Goal: Book appointment/travel/reservation

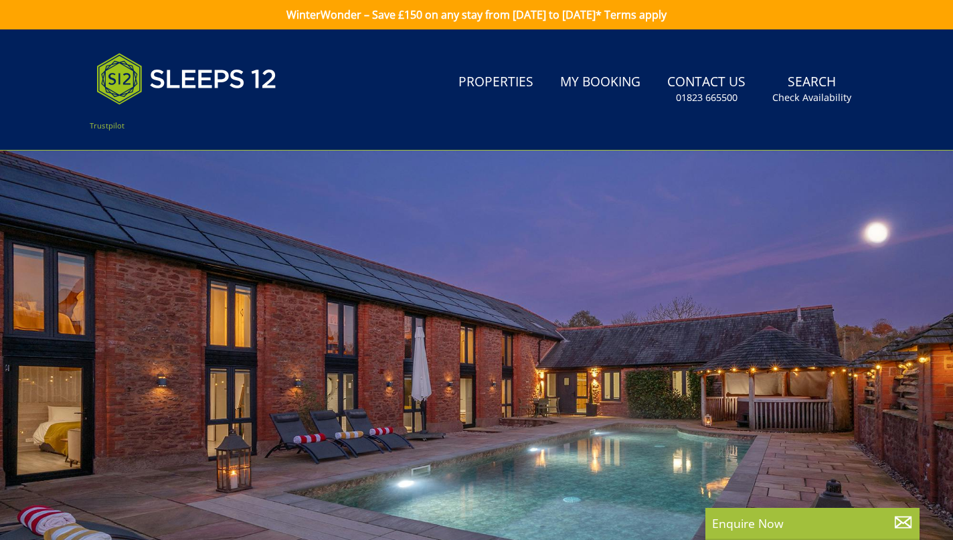
select select
type input "[DATE]"
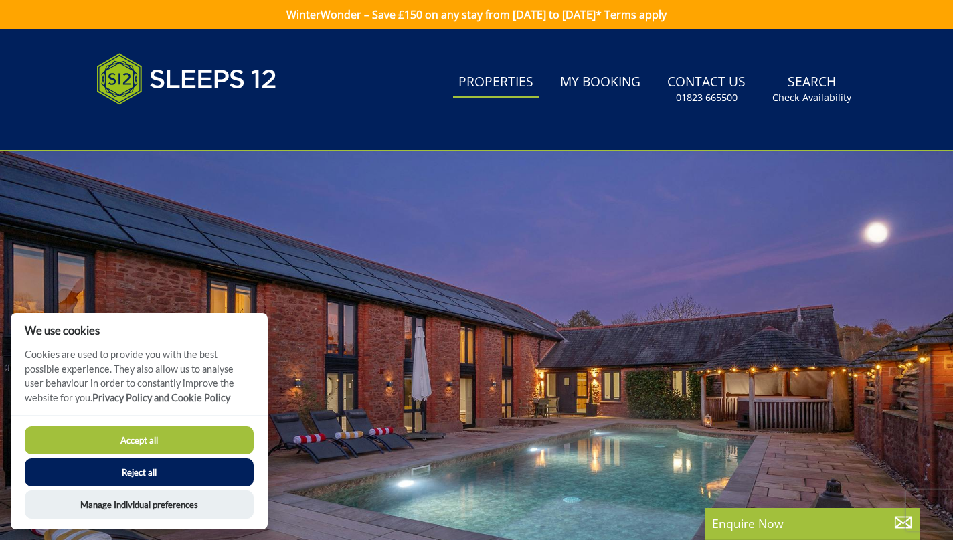
click at [507, 82] on link "Properties" at bounding box center [496, 83] width 86 height 30
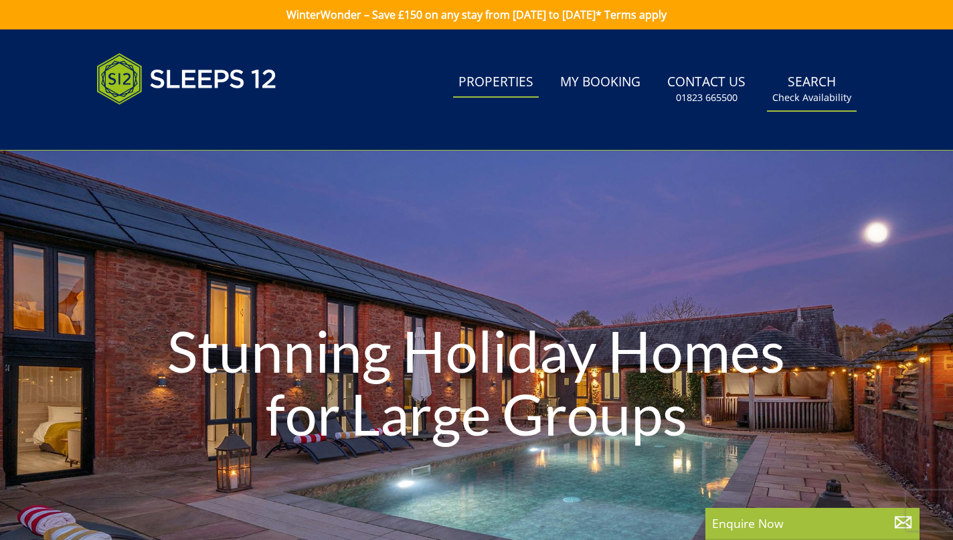
click at [796, 84] on link "Search Check Availability" at bounding box center [812, 90] width 90 height 44
click at [817, 92] on small "Check Availability" at bounding box center [812, 97] width 79 height 13
click at [821, 96] on small "Check Availability" at bounding box center [812, 97] width 79 height 13
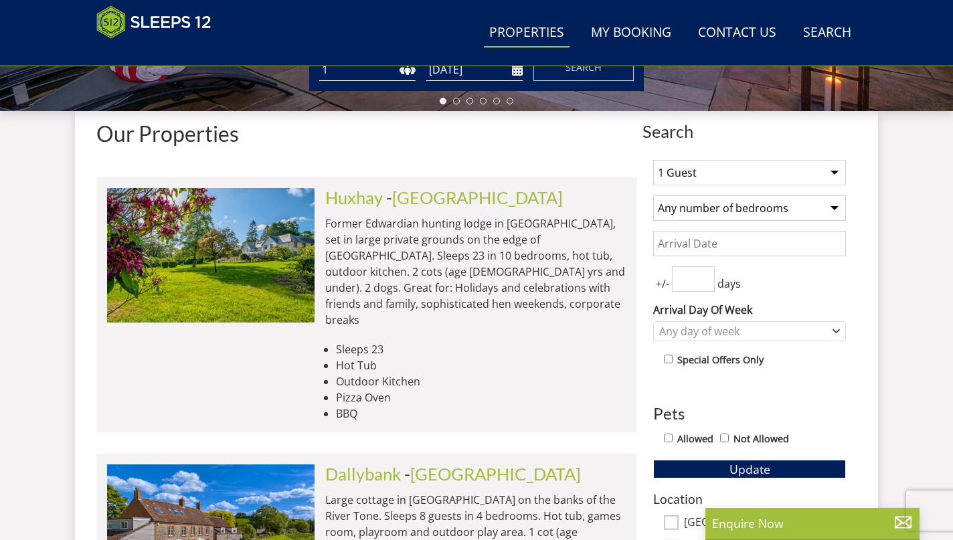
scroll to position [459, 0]
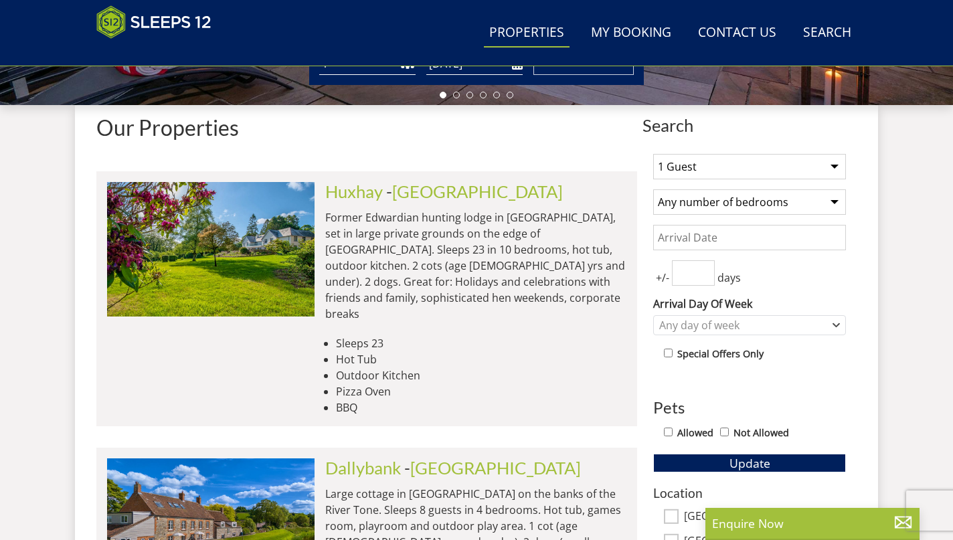
select select "10"
select select "6"
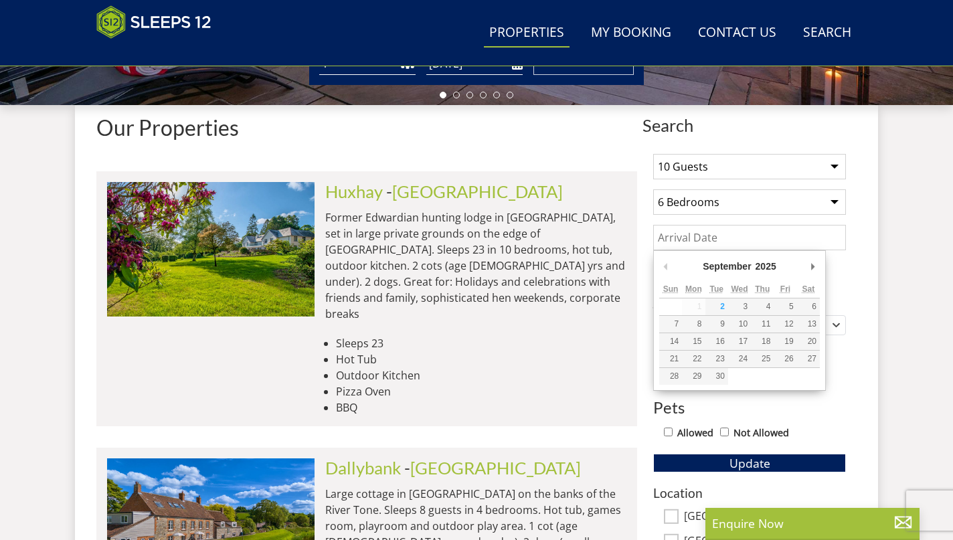
click at [775, 241] on input "Date" at bounding box center [749, 237] width 193 height 25
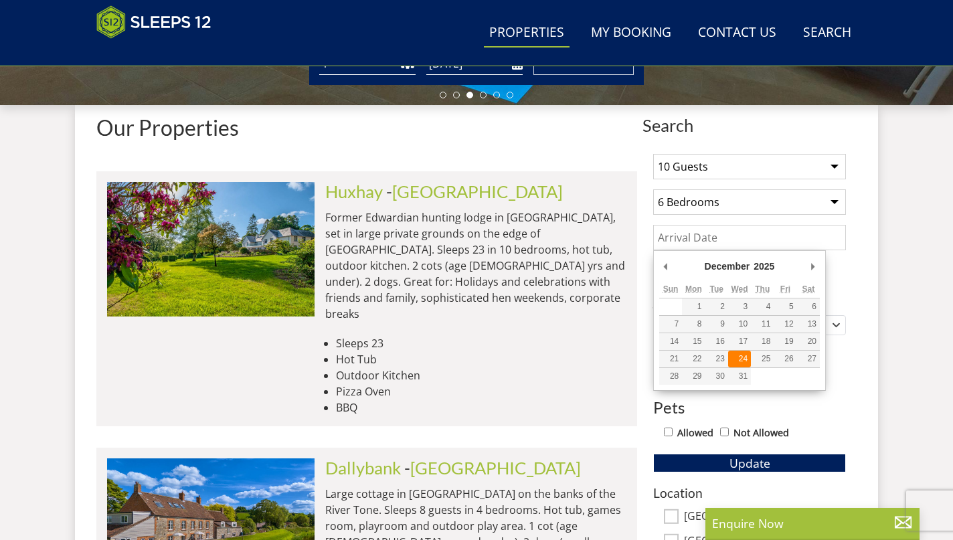
type input "[DATE]"
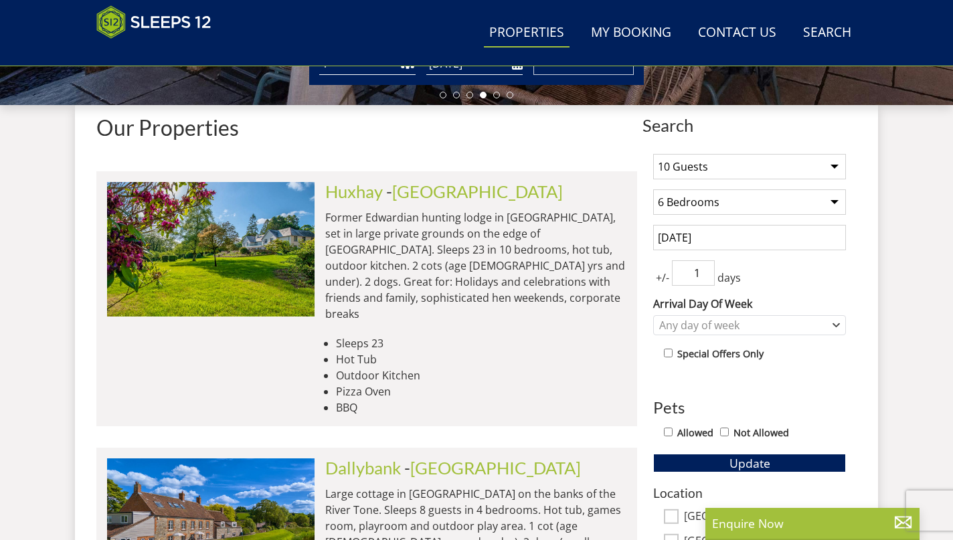
click at [704, 270] on input "1" at bounding box center [693, 272] width 43 height 25
type input "2"
click at [705, 270] on input "2" at bounding box center [693, 272] width 43 height 25
click at [828, 321] on div "Any day of week" at bounding box center [742, 325] width 173 height 15
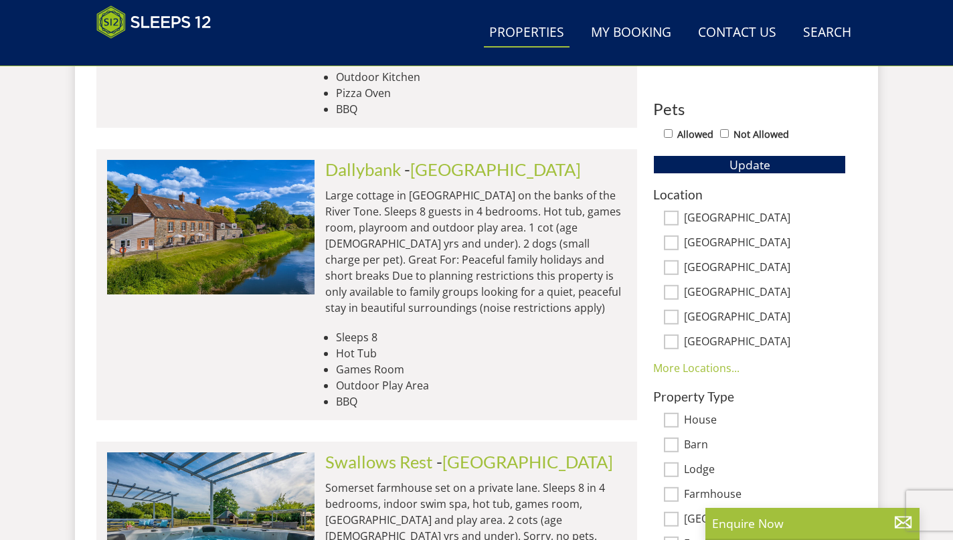
scroll to position [692, 0]
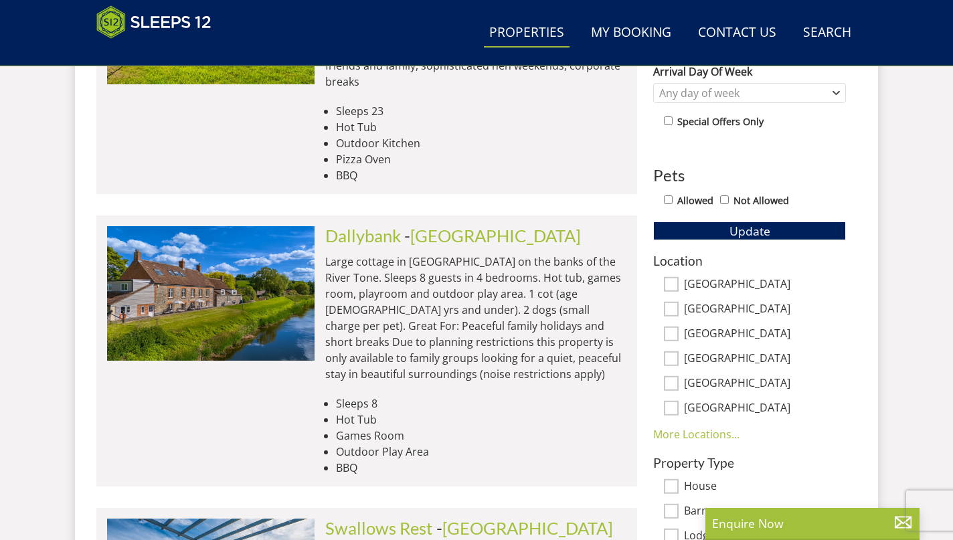
click at [667, 201] on input "Allowed" at bounding box center [668, 199] width 9 height 9
checkbox input "true"
click at [742, 229] on span "Update" at bounding box center [750, 231] width 41 height 16
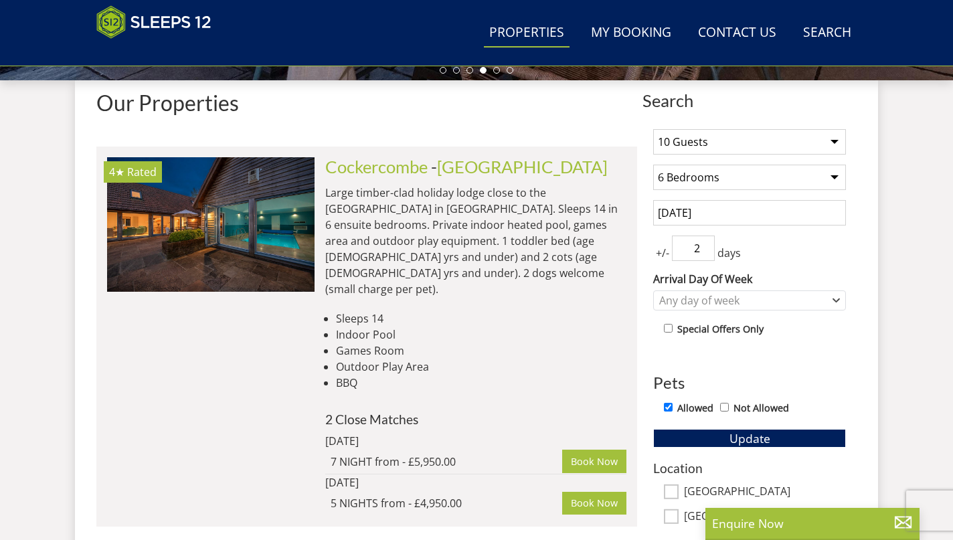
scroll to position [483, 0]
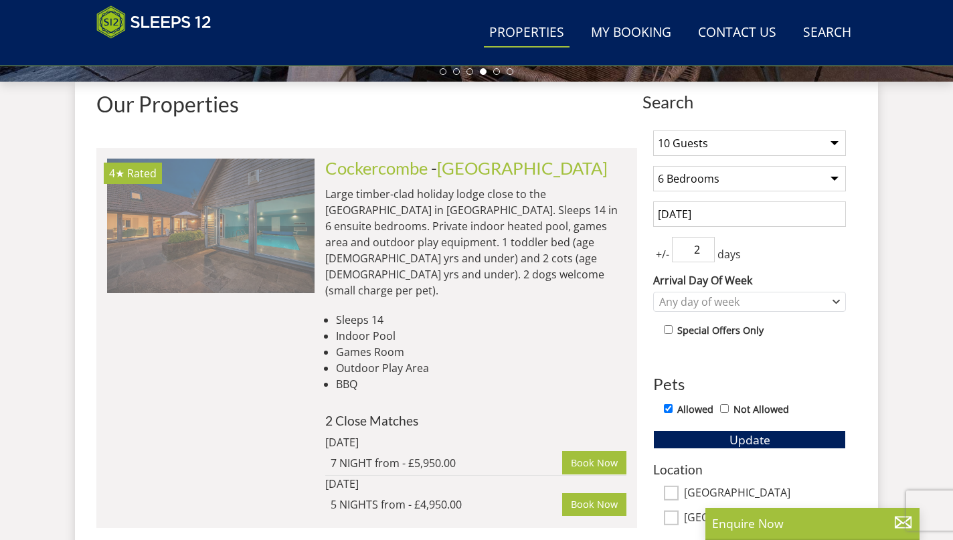
click at [293, 203] on img at bounding box center [211, 226] width 208 height 134
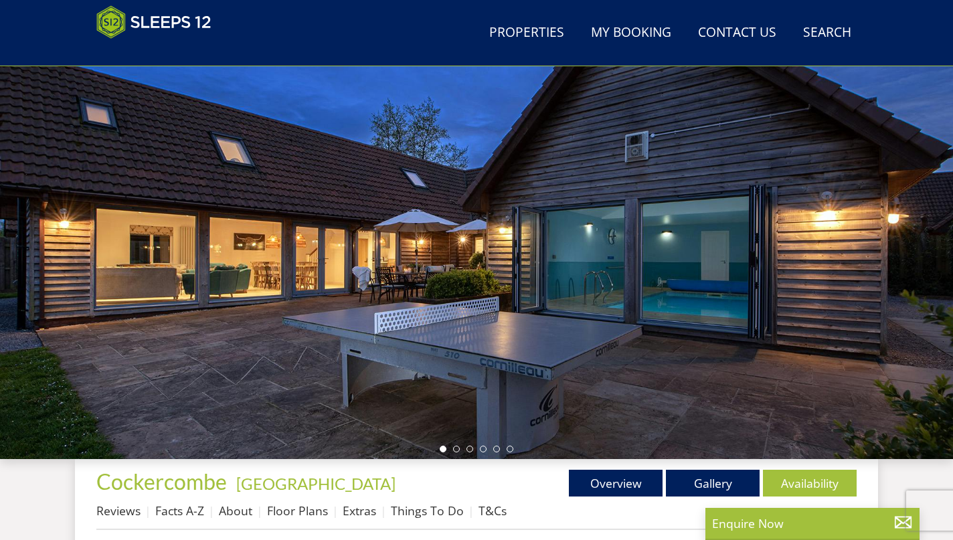
scroll to position [98, 0]
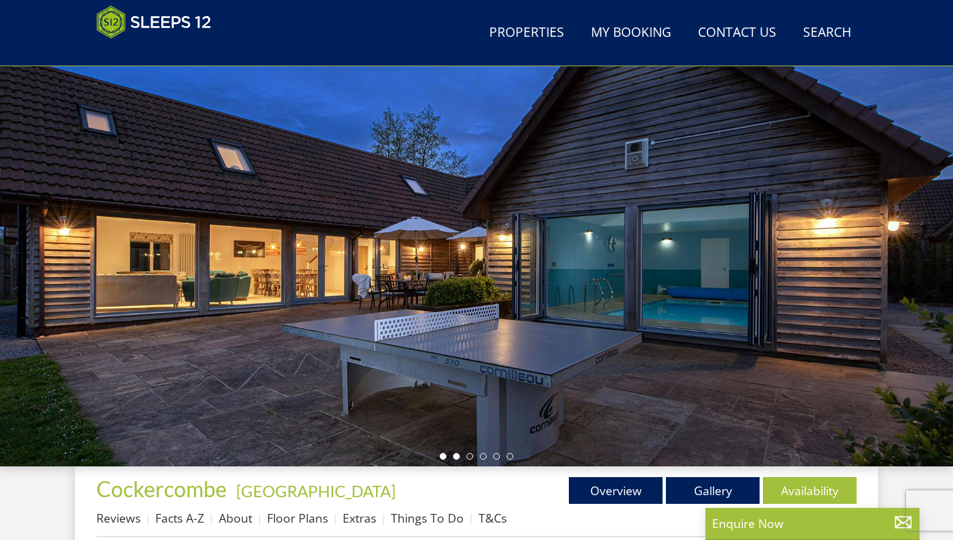
click at [458, 458] on li at bounding box center [456, 456] width 7 height 7
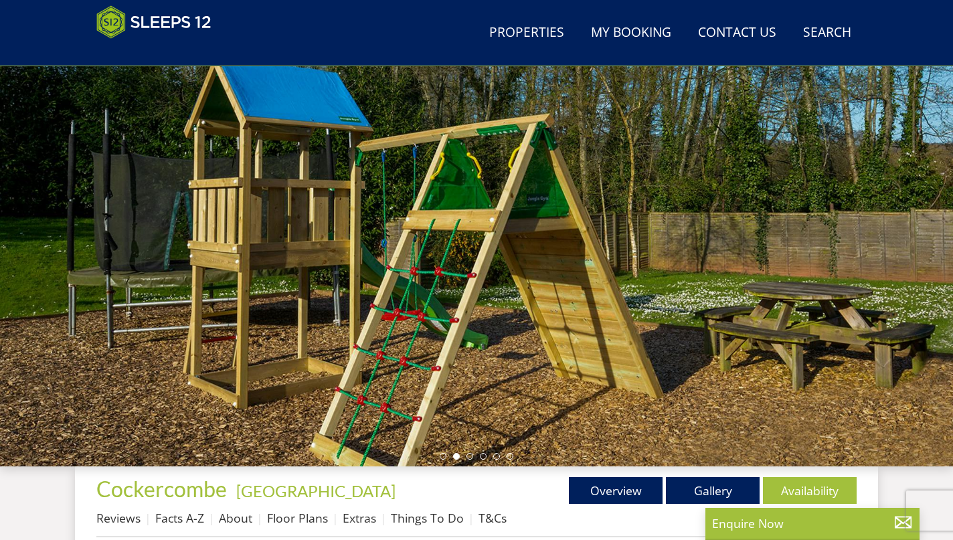
click at [475, 457] on ul at bounding box center [477, 456] width 74 height 7
click at [490, 455] on ul at bounding box center [477, 456] width 74 height 7
click at [497, 457] on li at bounding box center [496, 456] width 7 height 7
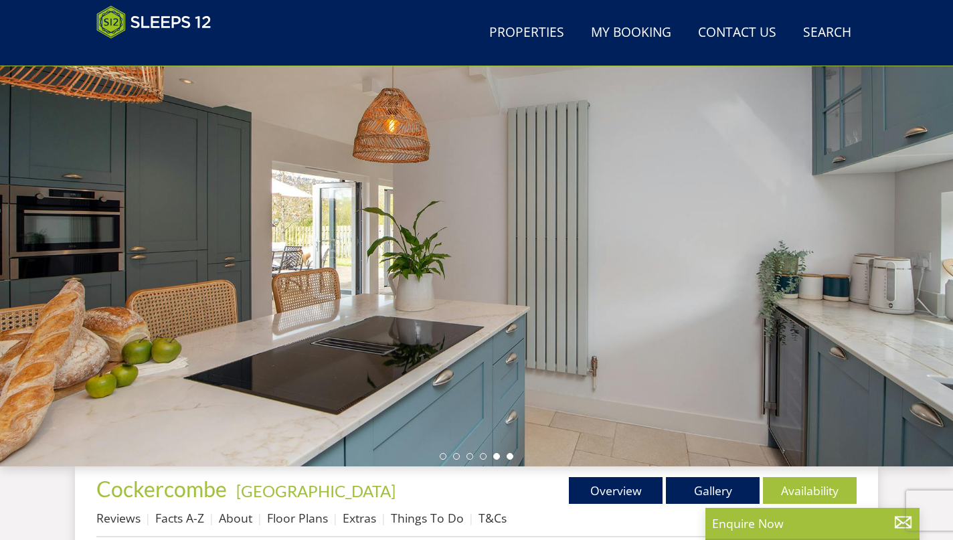
click at [513, 457] on li at bounding box center [510, 456] width 7 height 7
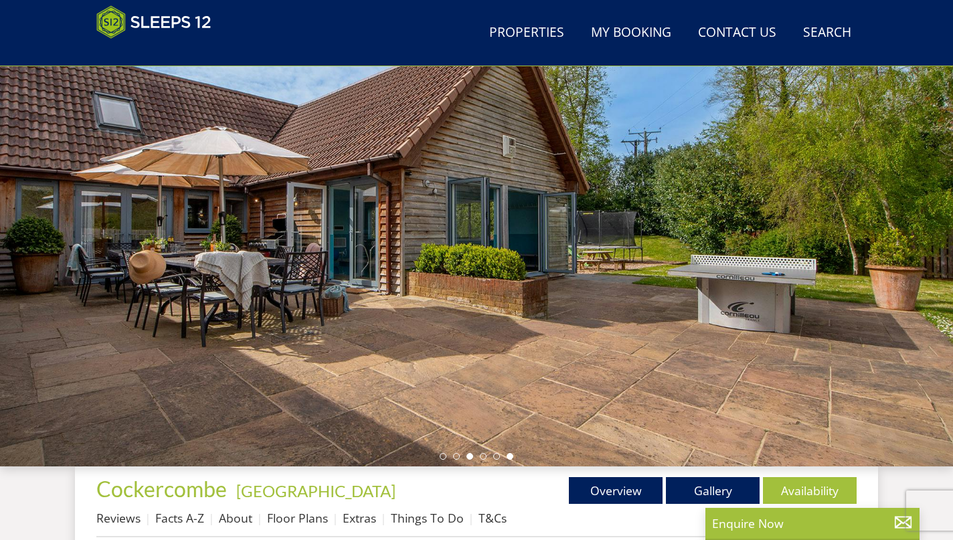
click at [470, 455] on li at bounding box center [470, 456] width 7 height 7
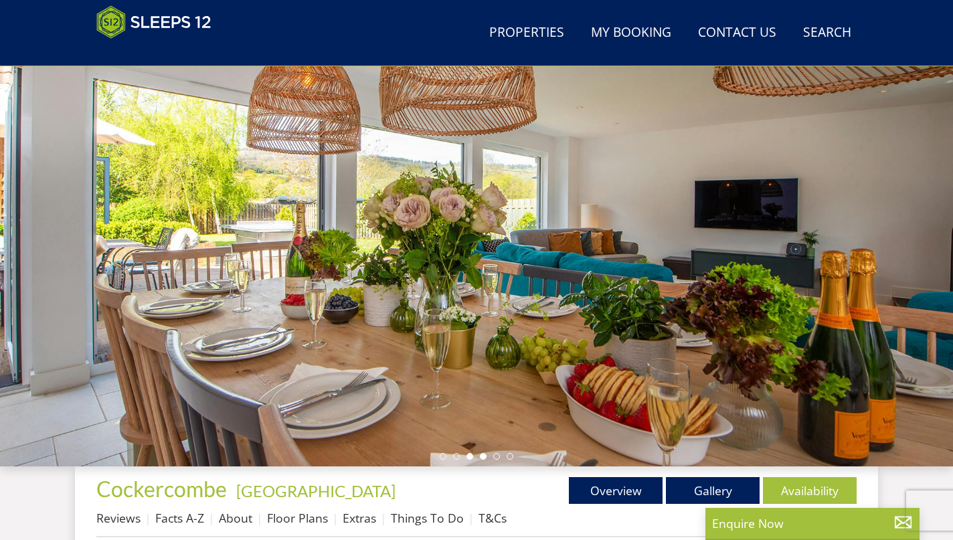
click at [481, 455] on li at bounding box center [483, 456] width 7 height 7
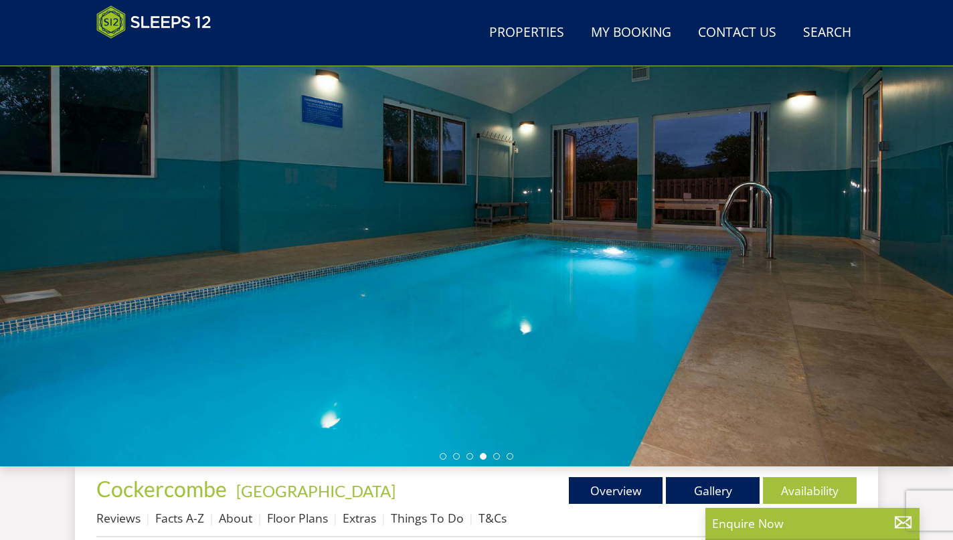
select select "10"
select select "6"
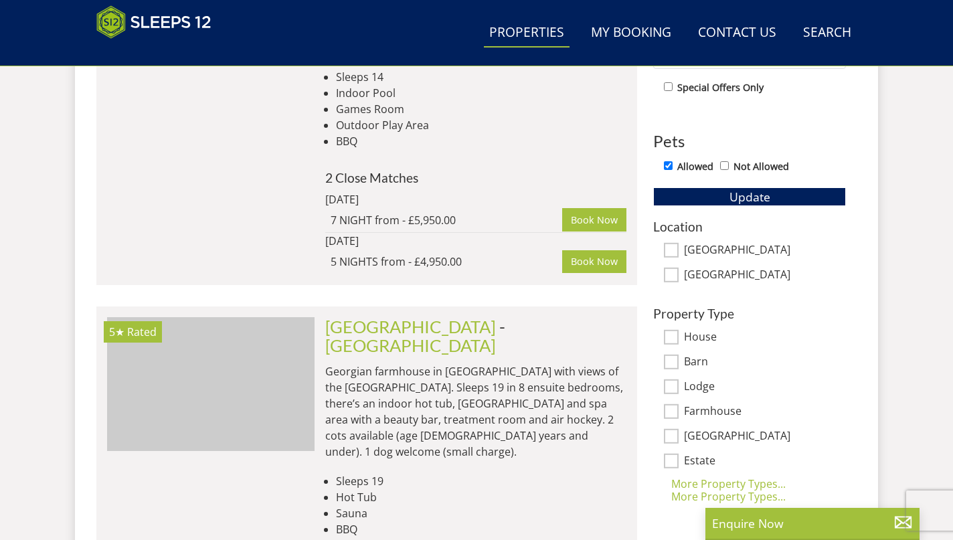
scroll to position [821, 0]
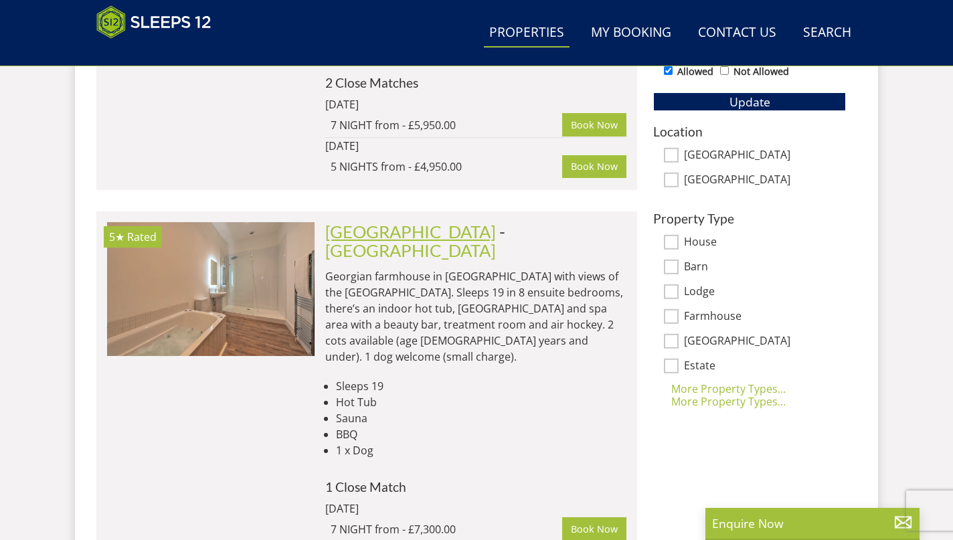
click at [420, 222] on link "[GEOGRAPHIC_DATA]" at bounding box center [410, 232] width 171 height 20
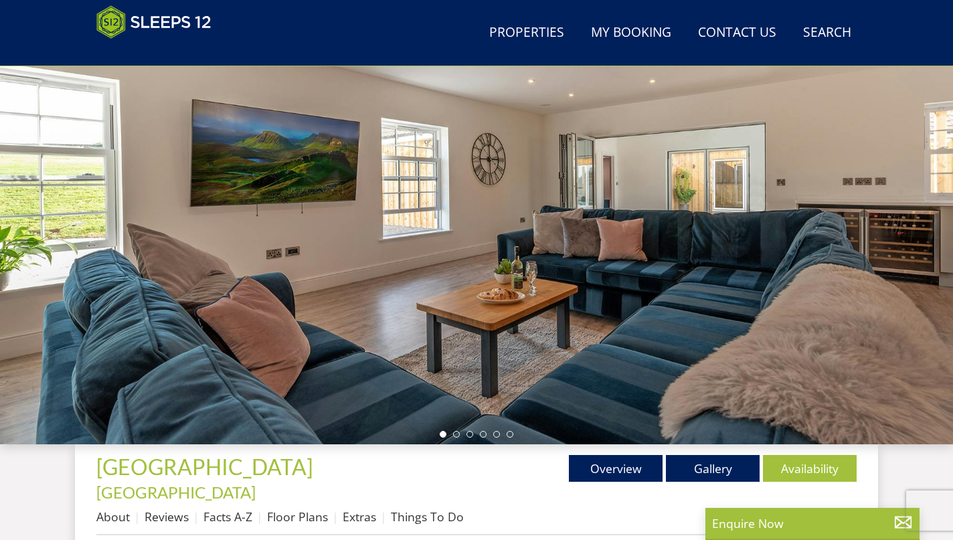
scroll to position [116, 0]
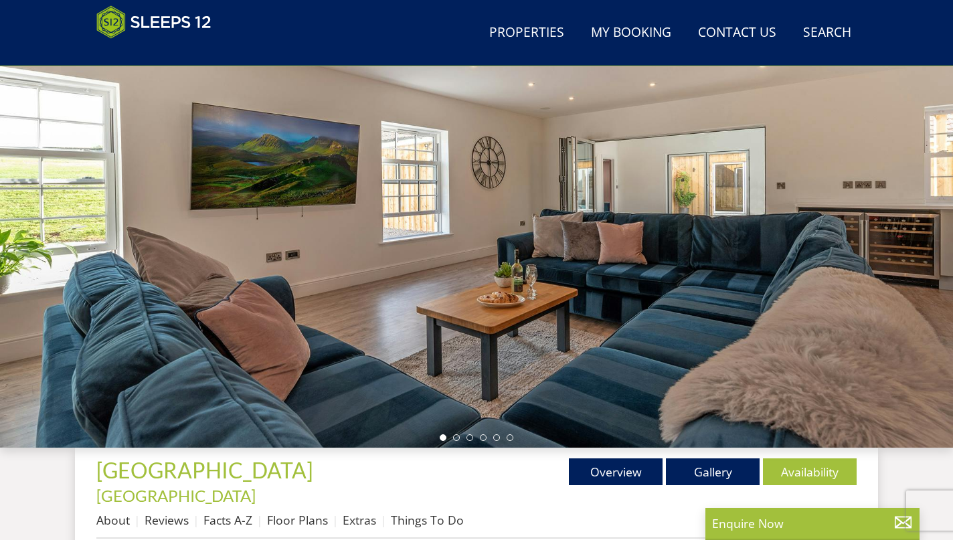
click at [458, 217] on div at bounding box center [476, 213] width 953 height 469
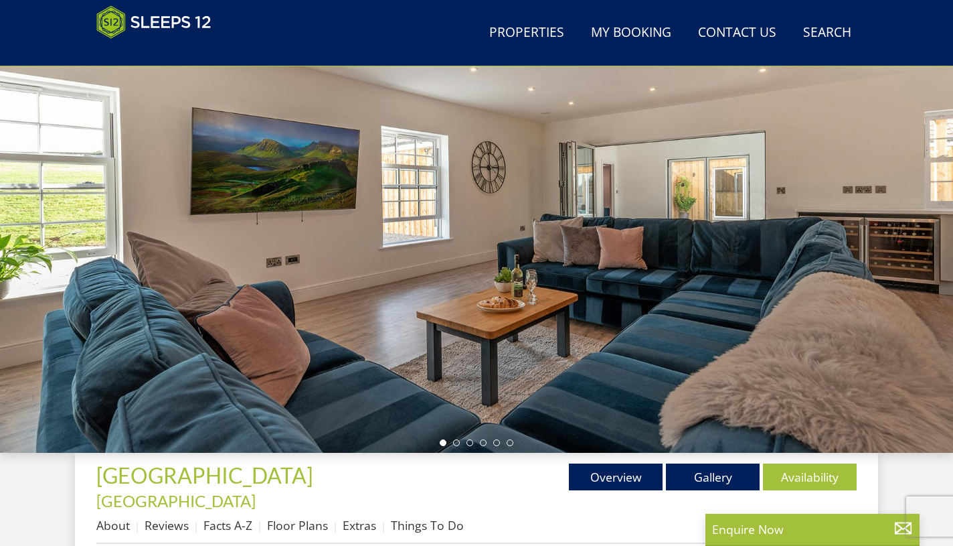
scroll to position [94, 0]
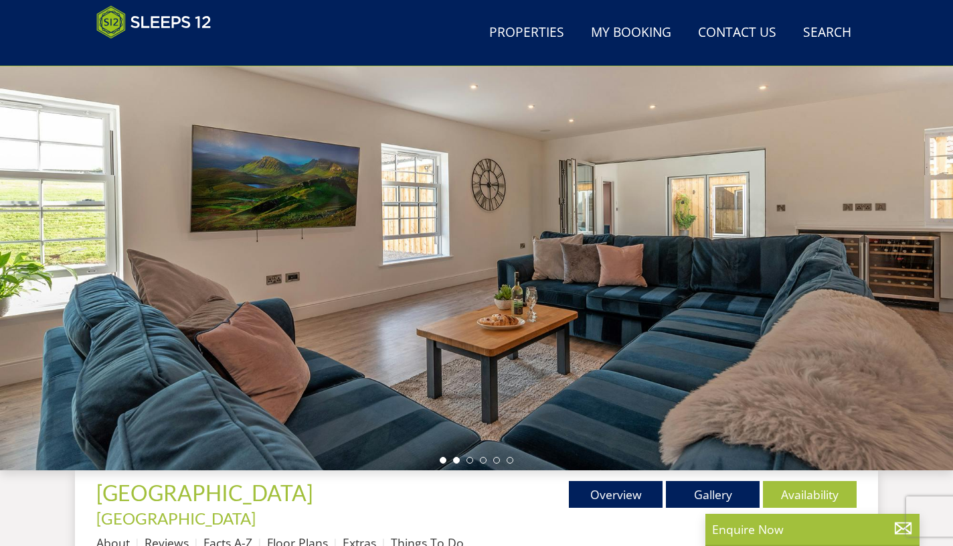
click at [456, 460] on li at bounding box center [456, 460] width 7 height 7
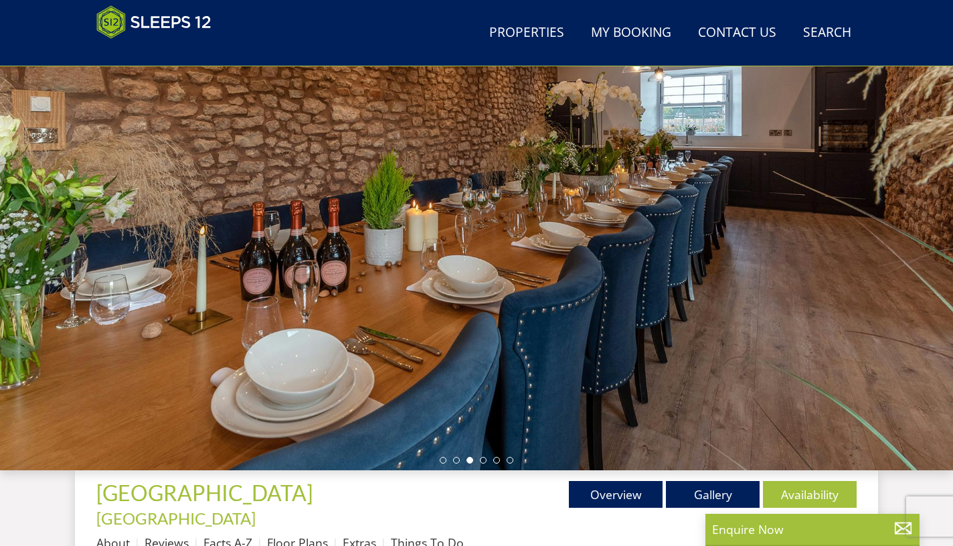
click at [471, 461] on li at bounding box center [470, 460] width 7 height 7
click at [481, 460] on li at bounding box center [483, 460] width 7 height 7
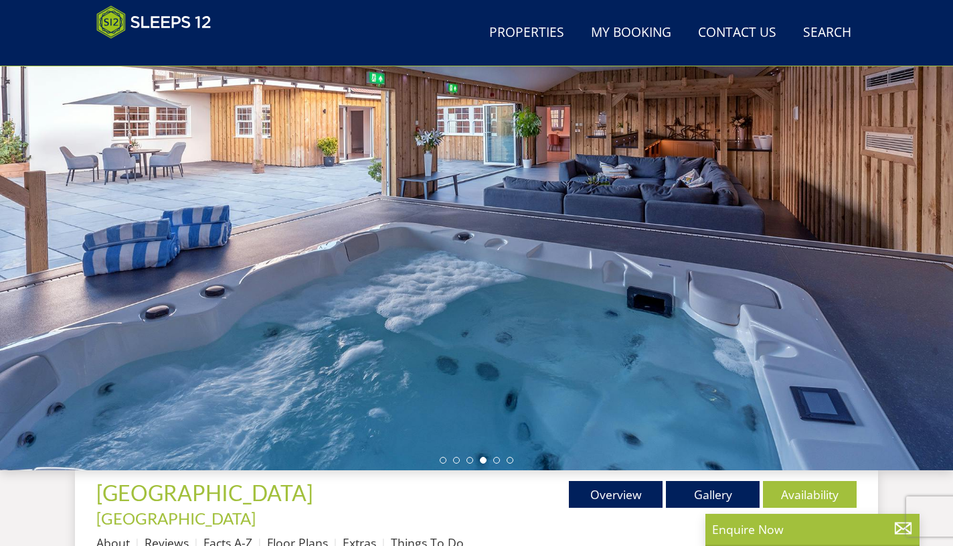
click at [486, 460] on li at bounding box center [483, 460] width 7 height 7
click at [498, 459] on li at bounding box center [496, 460] width 7 height 7
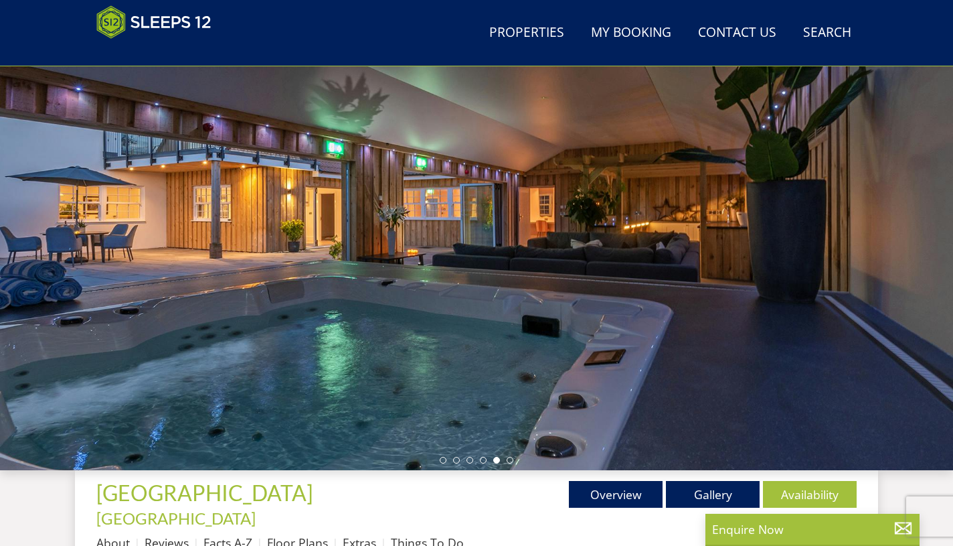
click at [515, 458] on div at bounding box center [476, 235] width 953 height 469
click at [507, 458] on li at bounding box center [510, 460] width 7 height 7
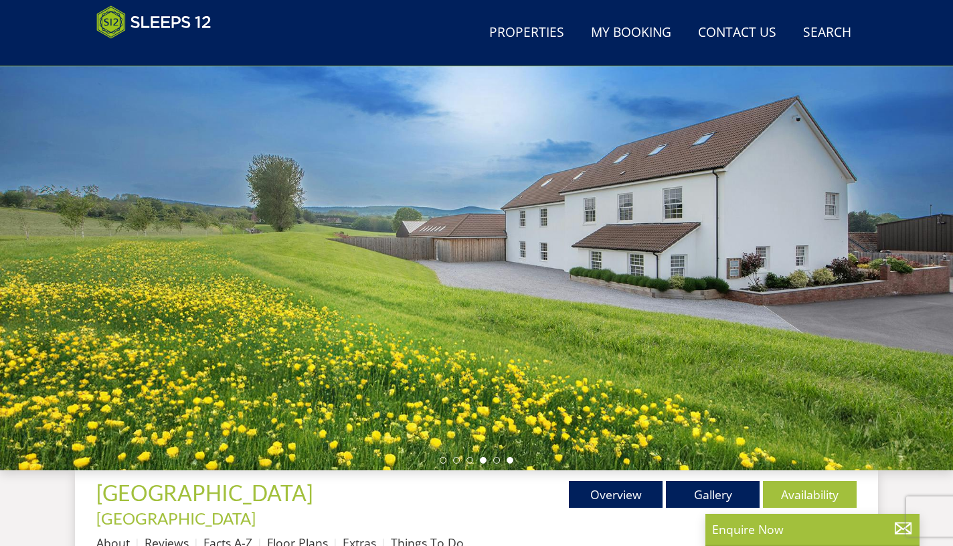
click at [480, 460] on li at bounding box center [483, 460] width 7 height 7
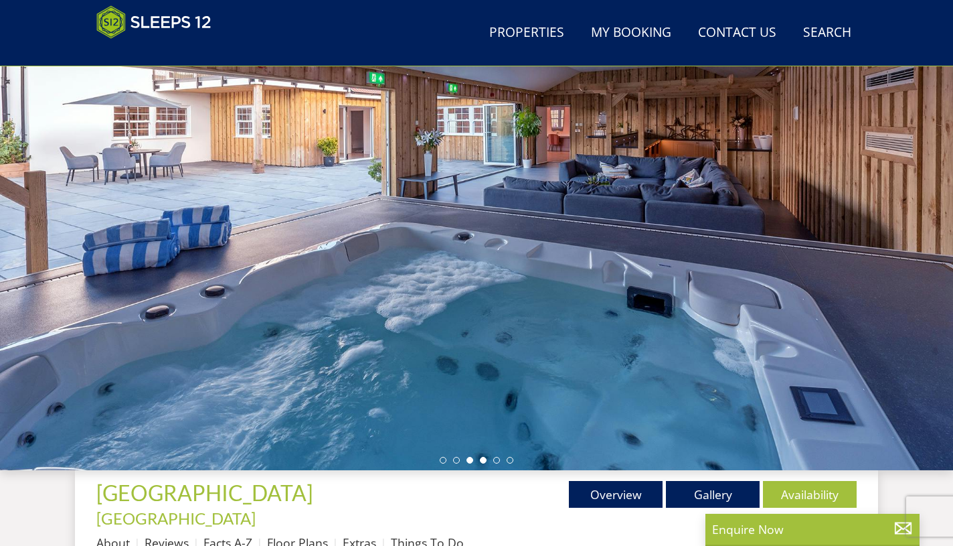
click at [471, 460] on li at bounding box center [470, 460] width 7 height 7
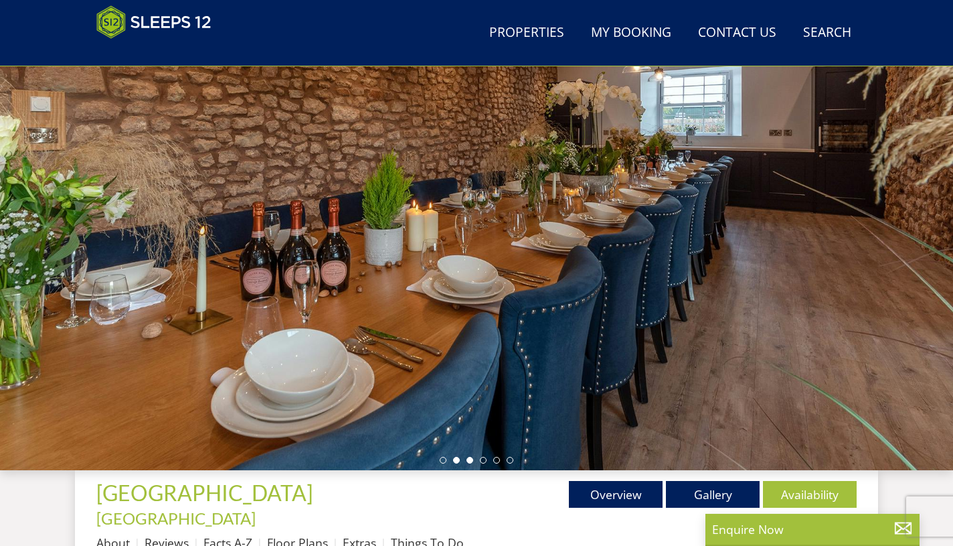
click at [455, 459] on li at bounding box center [456, 460] width 7 height 7
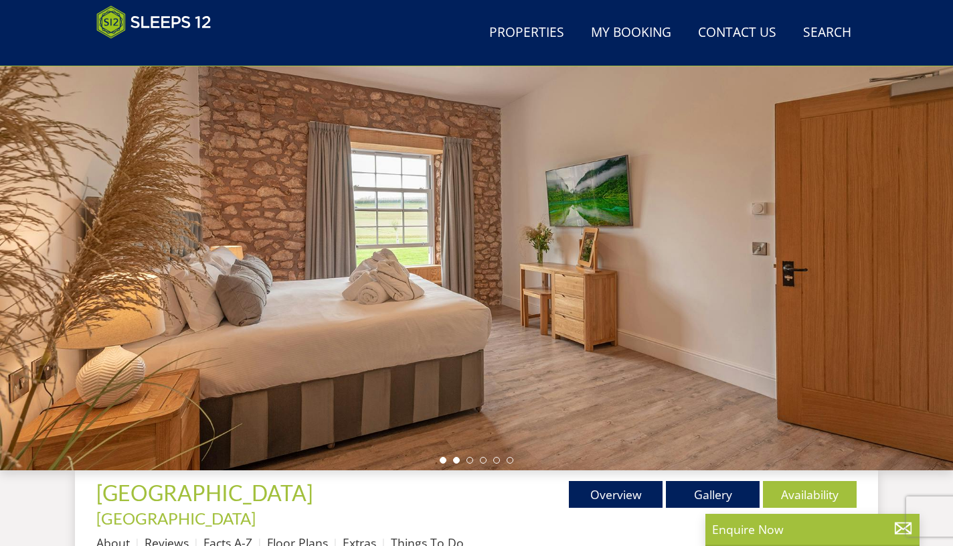
click at [442, 461] on li at bounding box center [443, 460] width 7 height 7
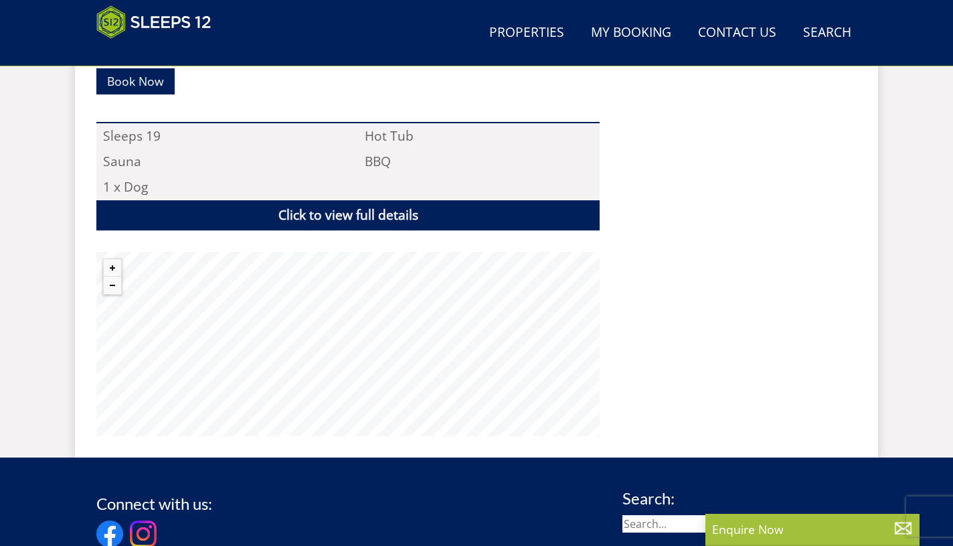
scroll to position [879, 0]
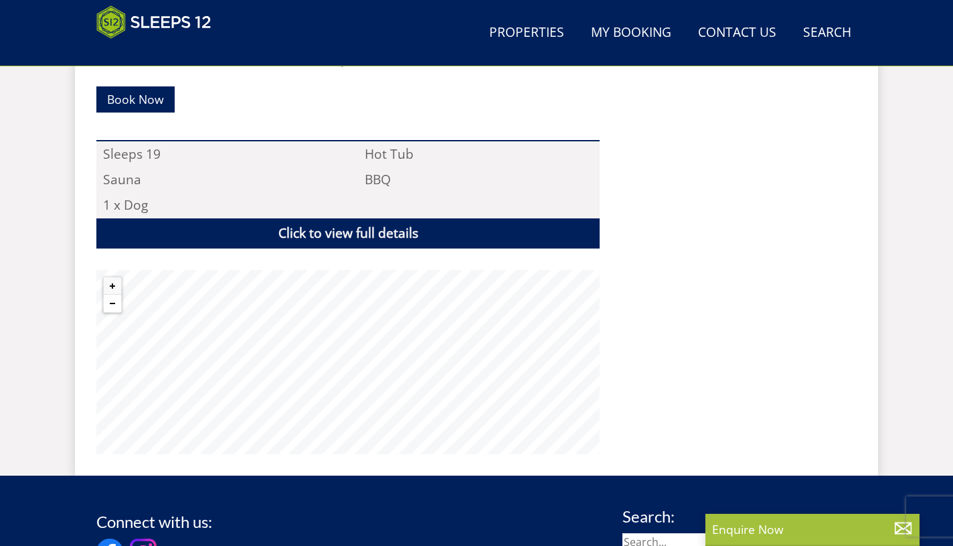
click at [110, 295] on button "Zoom out" at bounding box center [112, 303] width 17 height 17
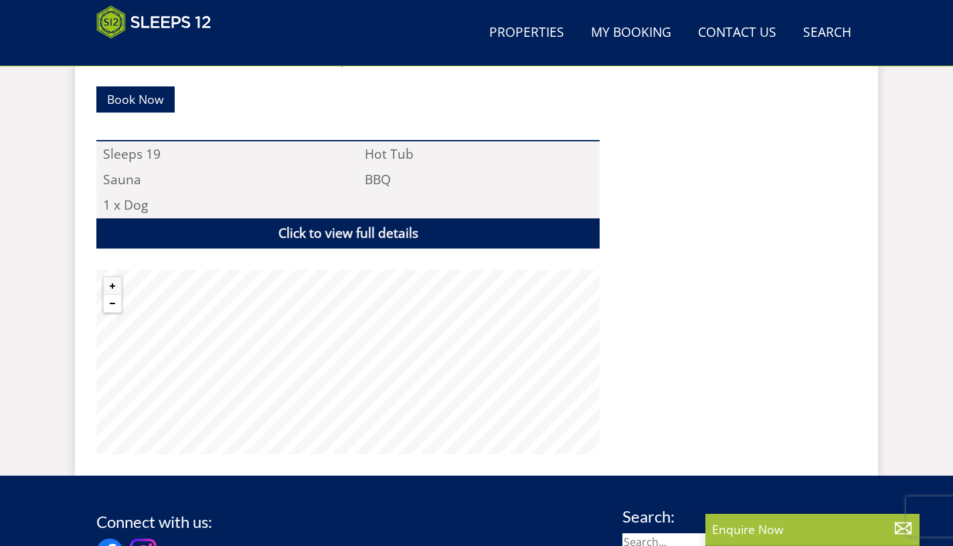
click at [110, 295] on button "Zoom out" at bounding box center [112, 303] width 17 height 17
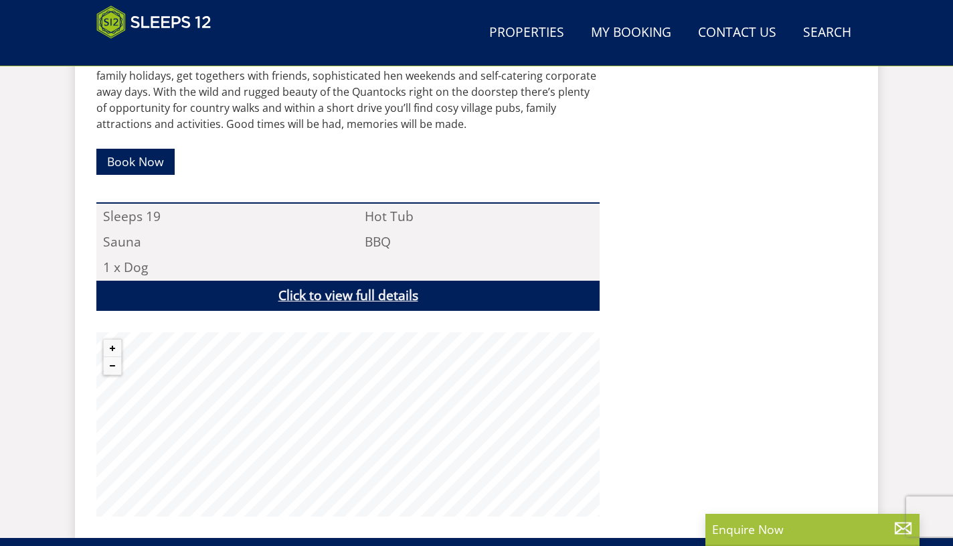
scroll to position [817, 0]
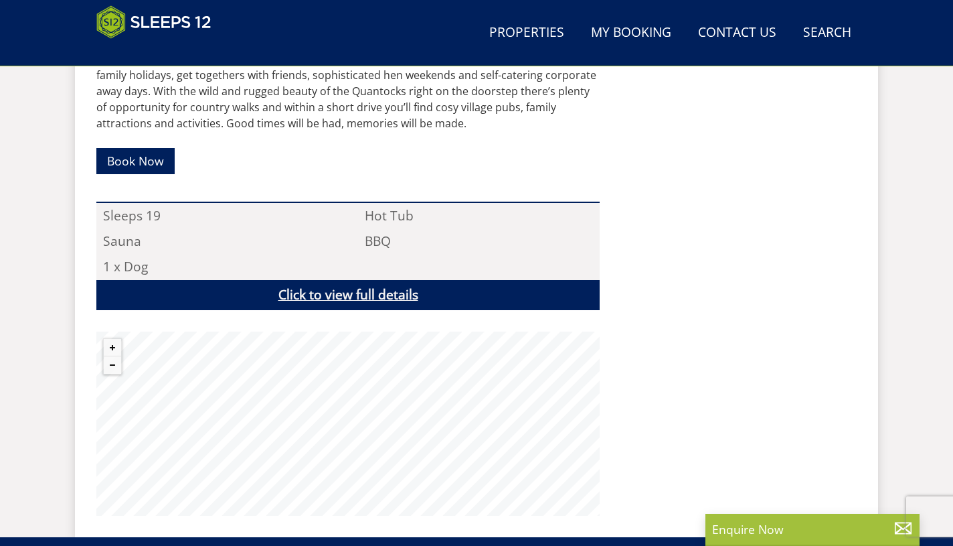
click at [394, 280] on link "Click to view full details" at bounding box center [347, 295] width 503 height 30
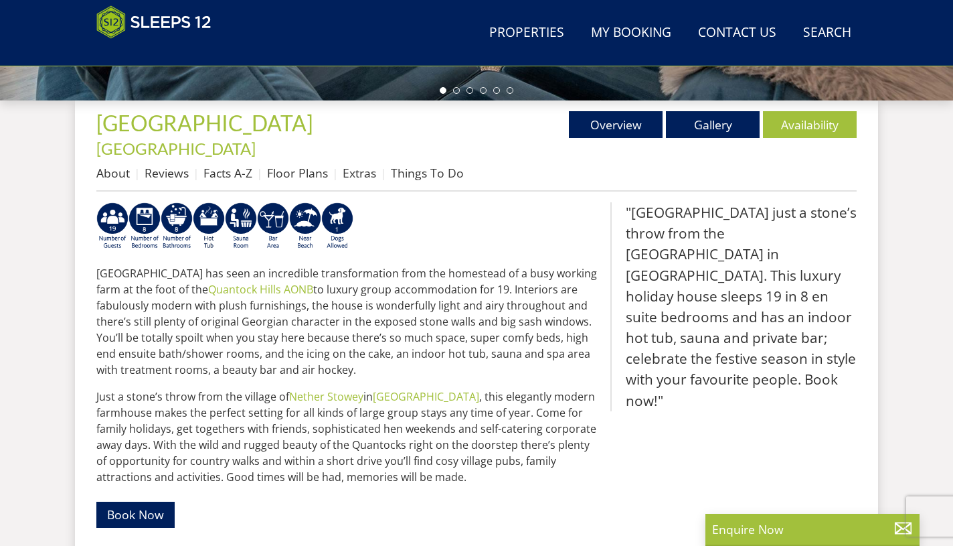
scroll to position [465, 0]
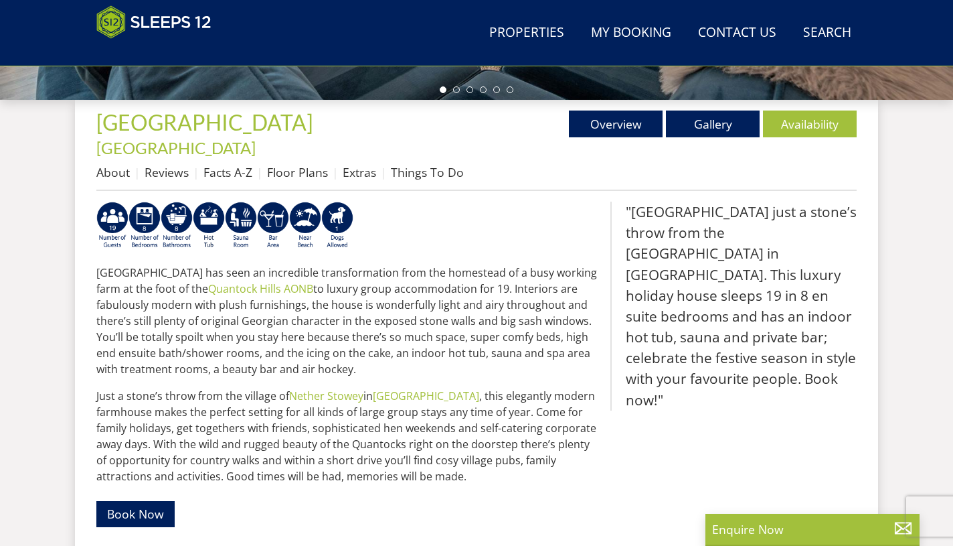
select select "10"
select select "6"
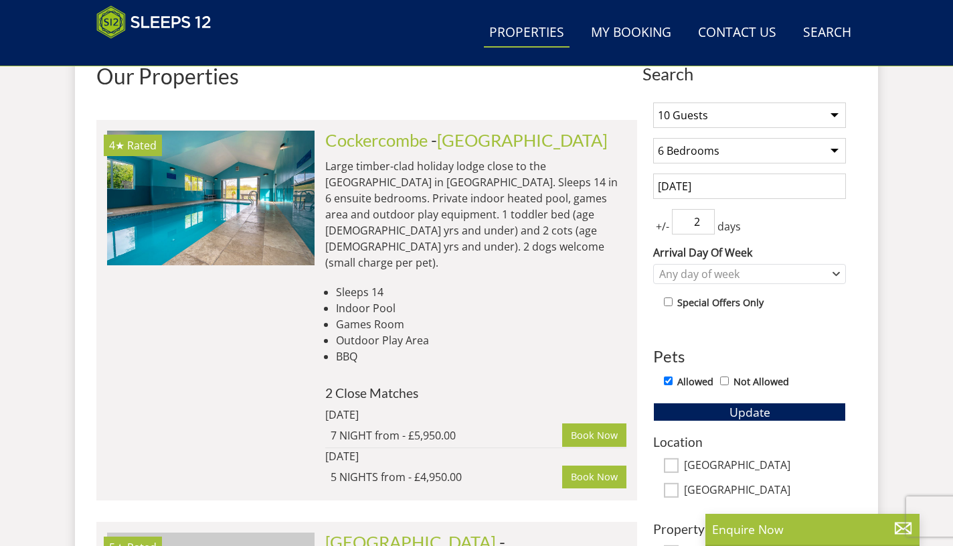
scroll to position [532, 0]
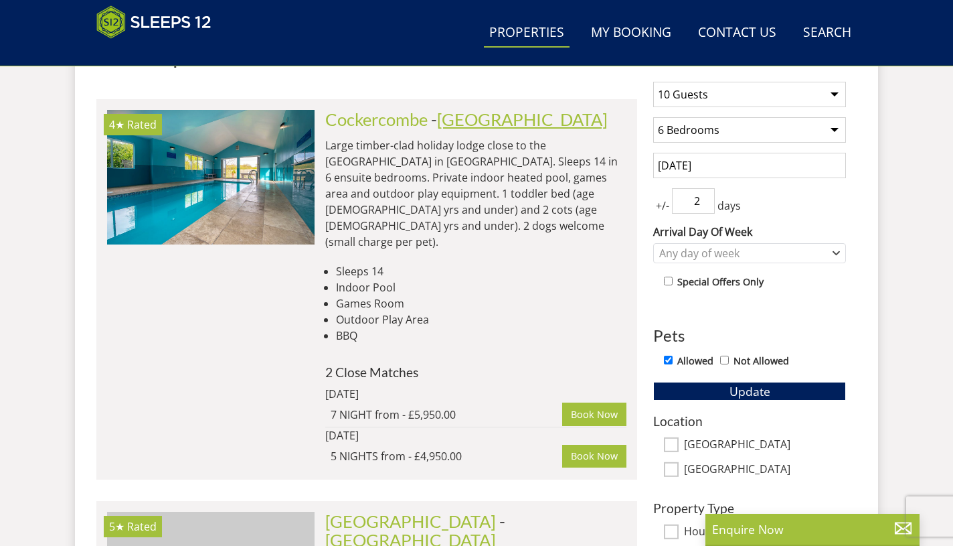
click at [486, 118] on link "[GEOGRAPHIC_DATA]" at bounding box center [522, 119] width 171 height 20
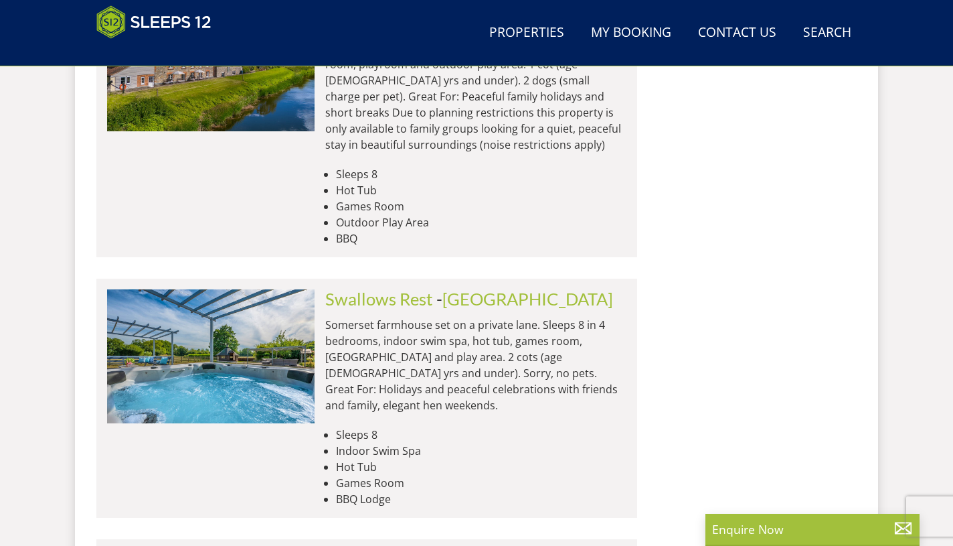
scroll to position [1368, 0]
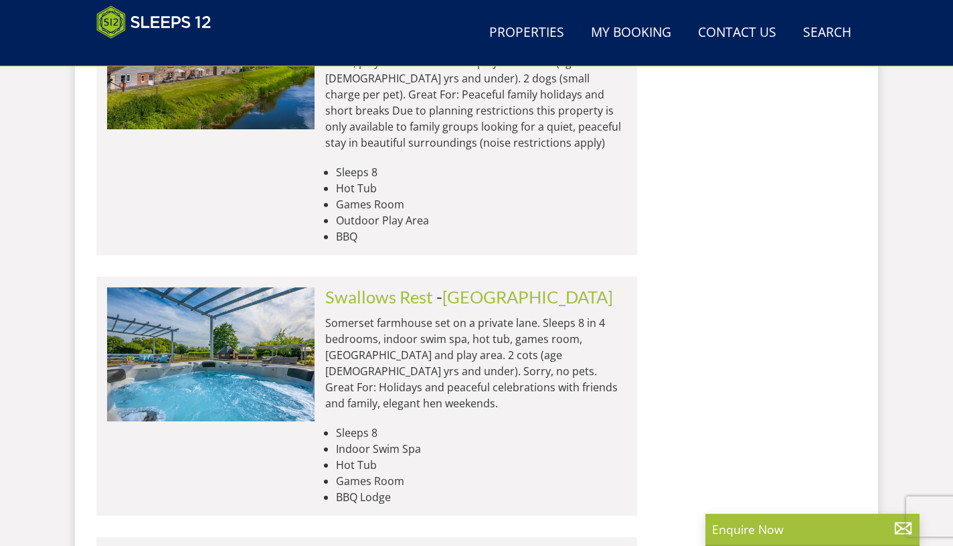
select select "10"
select select "6"
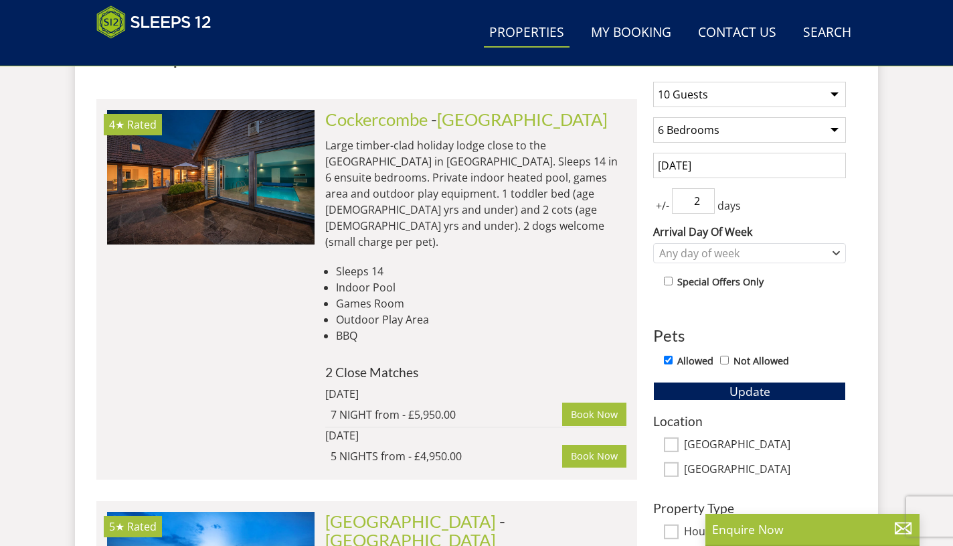
scroll to position [0, 6234]
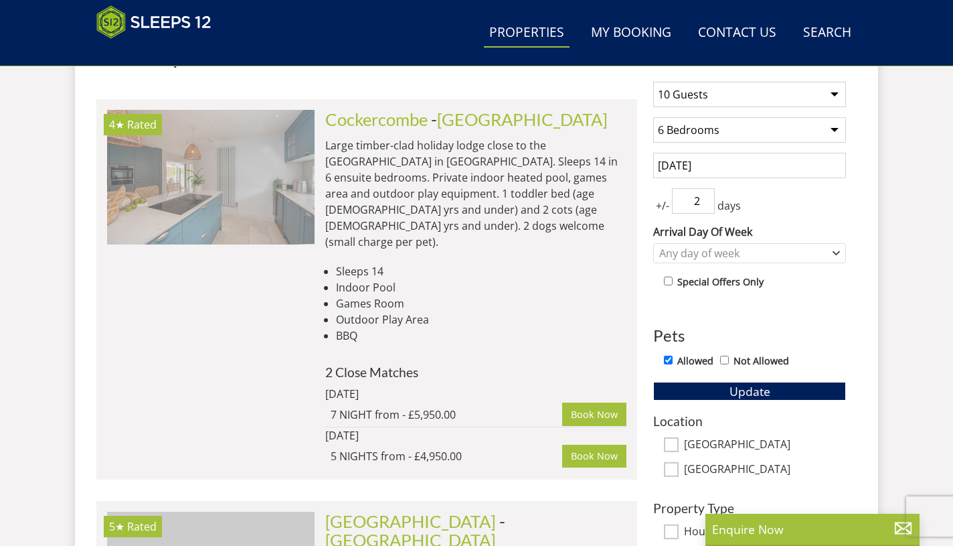
click at [202, 224] on img at bounding box center [211, 177] width 208 height 134
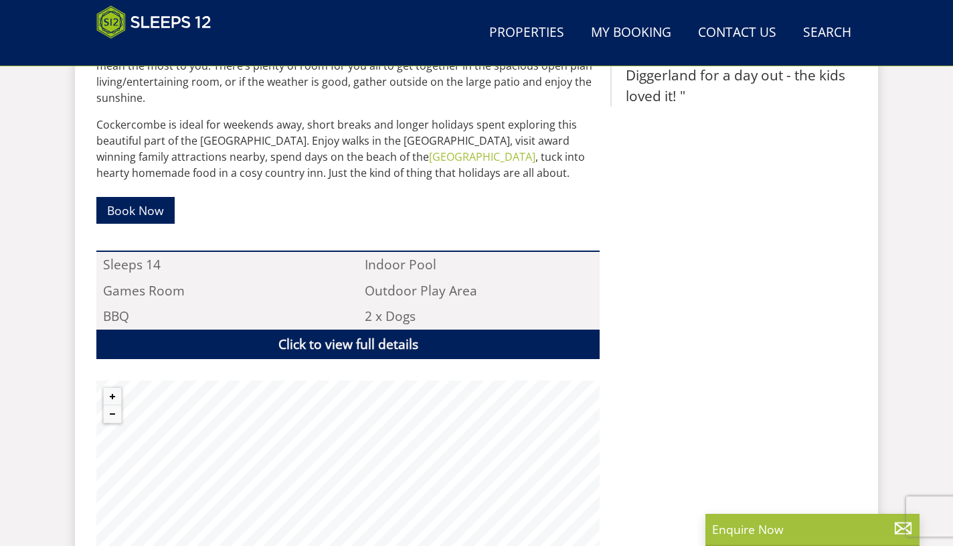
scroll to position [741, 0]
